Goal: Task Accomplishment & Management: Manage account settings

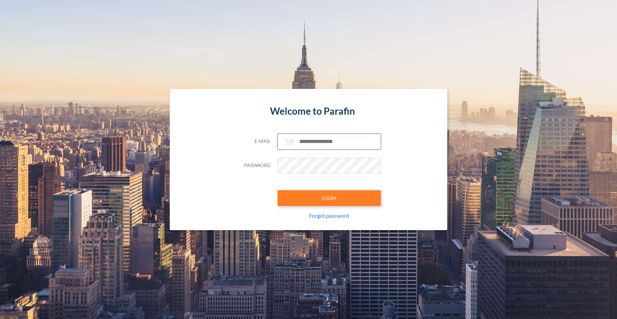
click at [332, 139] on input "text" at bounding box center [329, 142] width 103 height 16
type input "**********"
click at [329, 196] on button "LOGIN" at bounding box center [329, 198] width 103 height 16
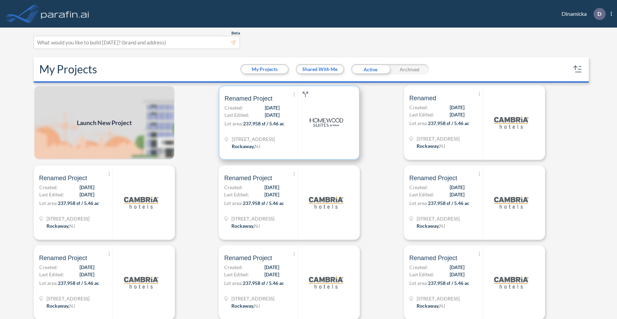
click at [307, 133] on div at bounding box center [326, 122] width 56 height 73
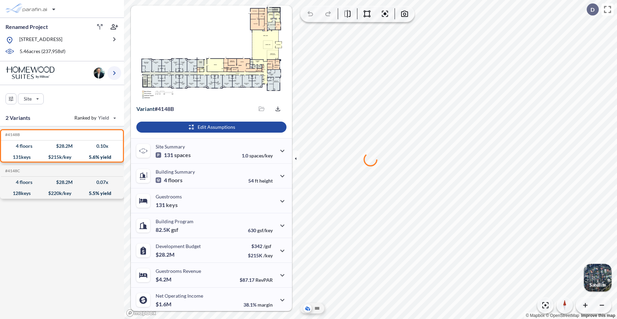
click at [116, 73] on icon "button" at bounding box center [114, 73] width 8 height 8
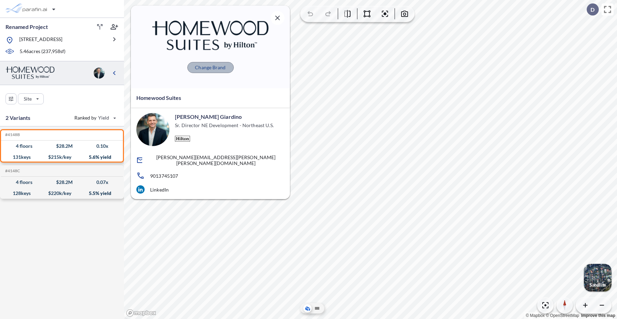
click at [219, 68] on p "Change Brand" at bounding box center [210, 67] width 31 height 7
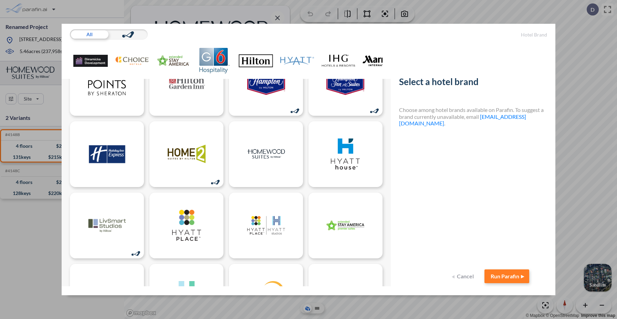
scroll to position [252, 0]
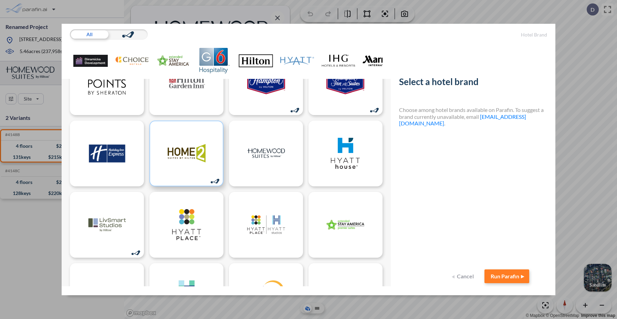
click at [197, 154] on img at bounding box center [187, 153] width 38 height 31
click at [507, 276] on button "Run Parafin" at bounding box center [507, 276] width 45 height 14
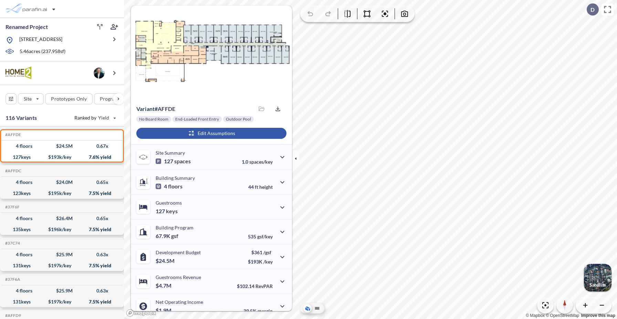
click at [227, 134] on div "button" at bounding box center [211, 133] width 150 height 11
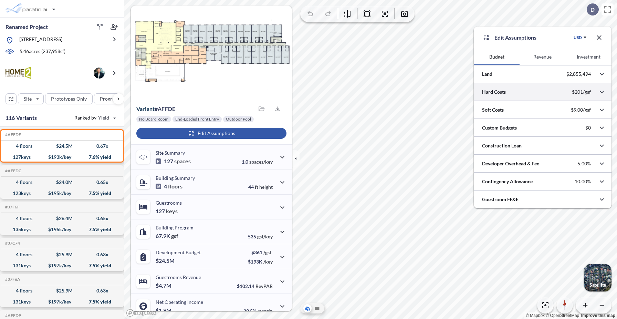
click at [506, 94] on div at bounding box center [543, 92] width 138 height 18
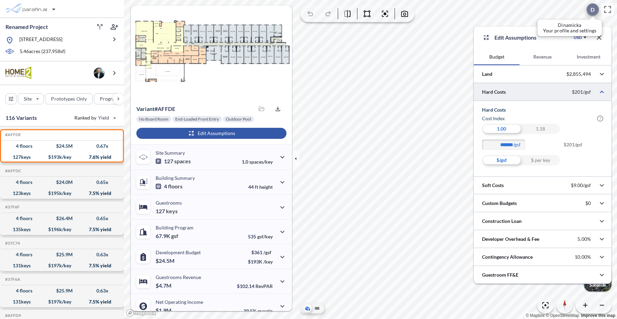
click at [594, 10] on p "D" at bounding box center [593, 10] width 4 height 6
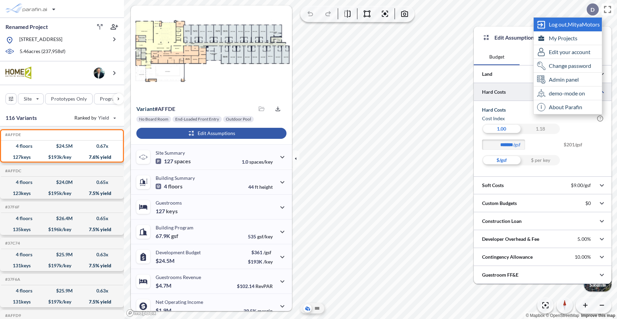
click at [562, 25] on span "Log out, MityaMotors" at bounding box center [574, 24] width 51 height 7
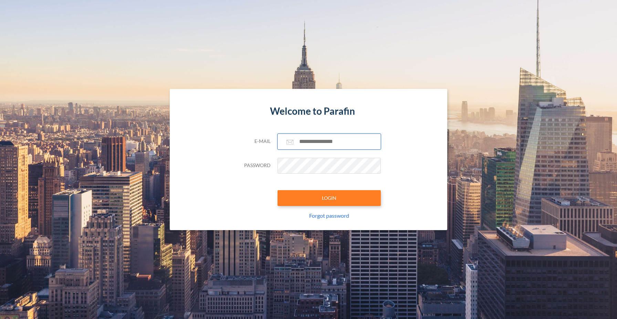
click at [344, 143] on input "text" at bounding box center [329, 142] width 103 height 16
type input "**********"
click at [339, 203] on button "LOGIN" at bounding box center [329, 198] width 103 height 16
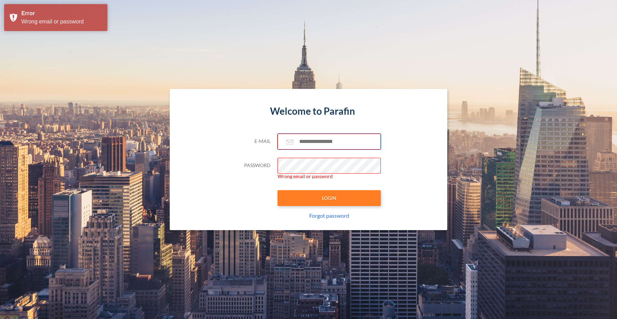
click at [334, 146] on input "text" at bounding box center [329, 142] width 103 height 16
type input "**********"
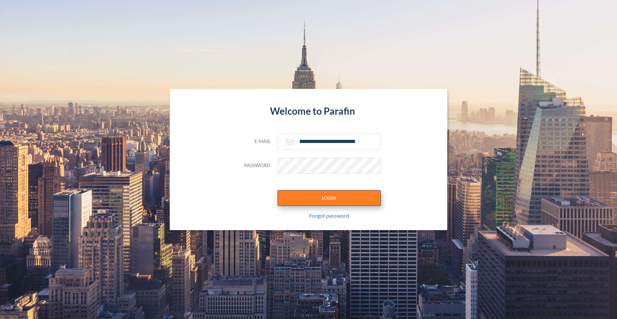
click at [291, 204] on button "LOGIN" at bounding box center [329, 198] width 103 height 16
